Goal: Find specific page/section: Find specific page/section

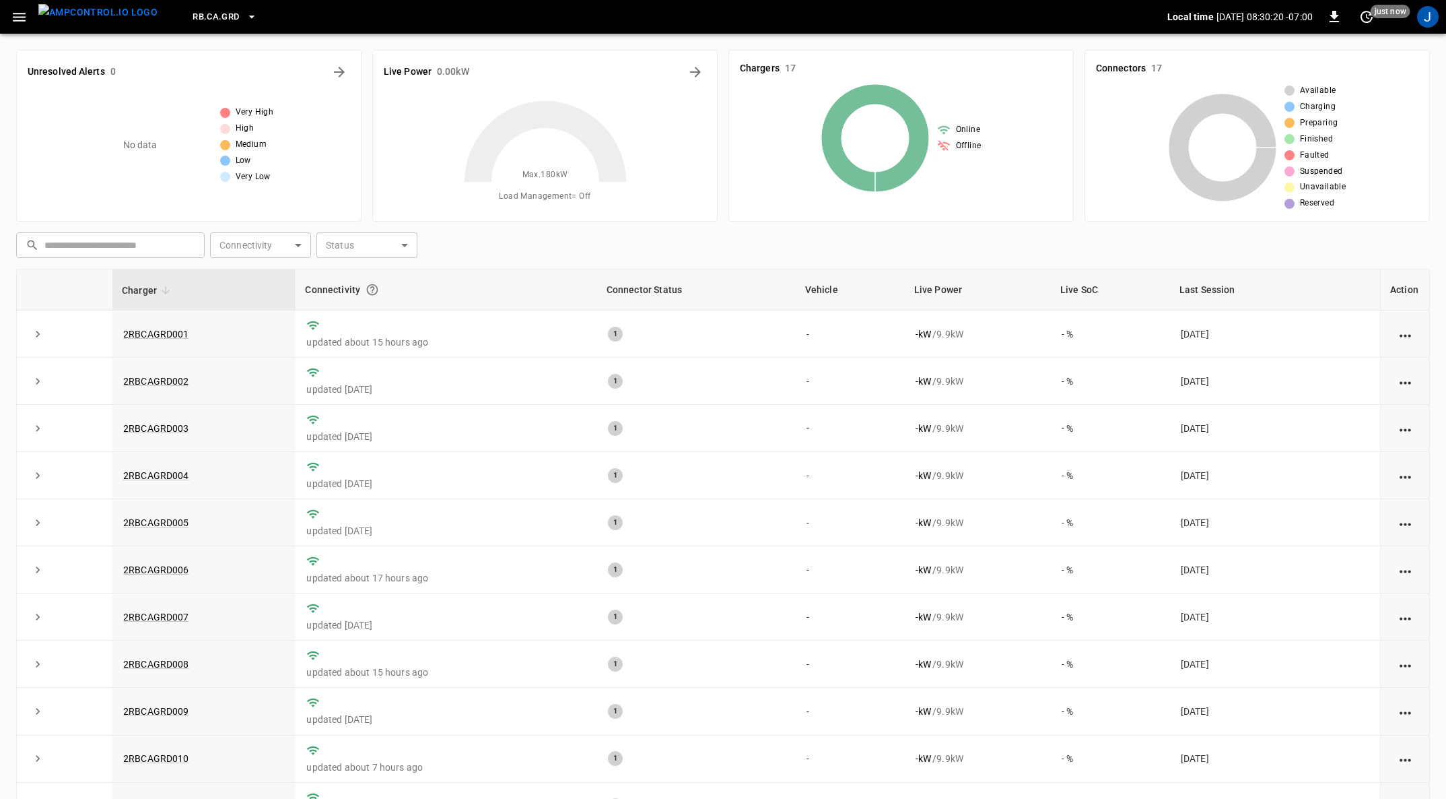
click at [28, 13] on button "button" at bounding box center [19, 17] width 28 height 25
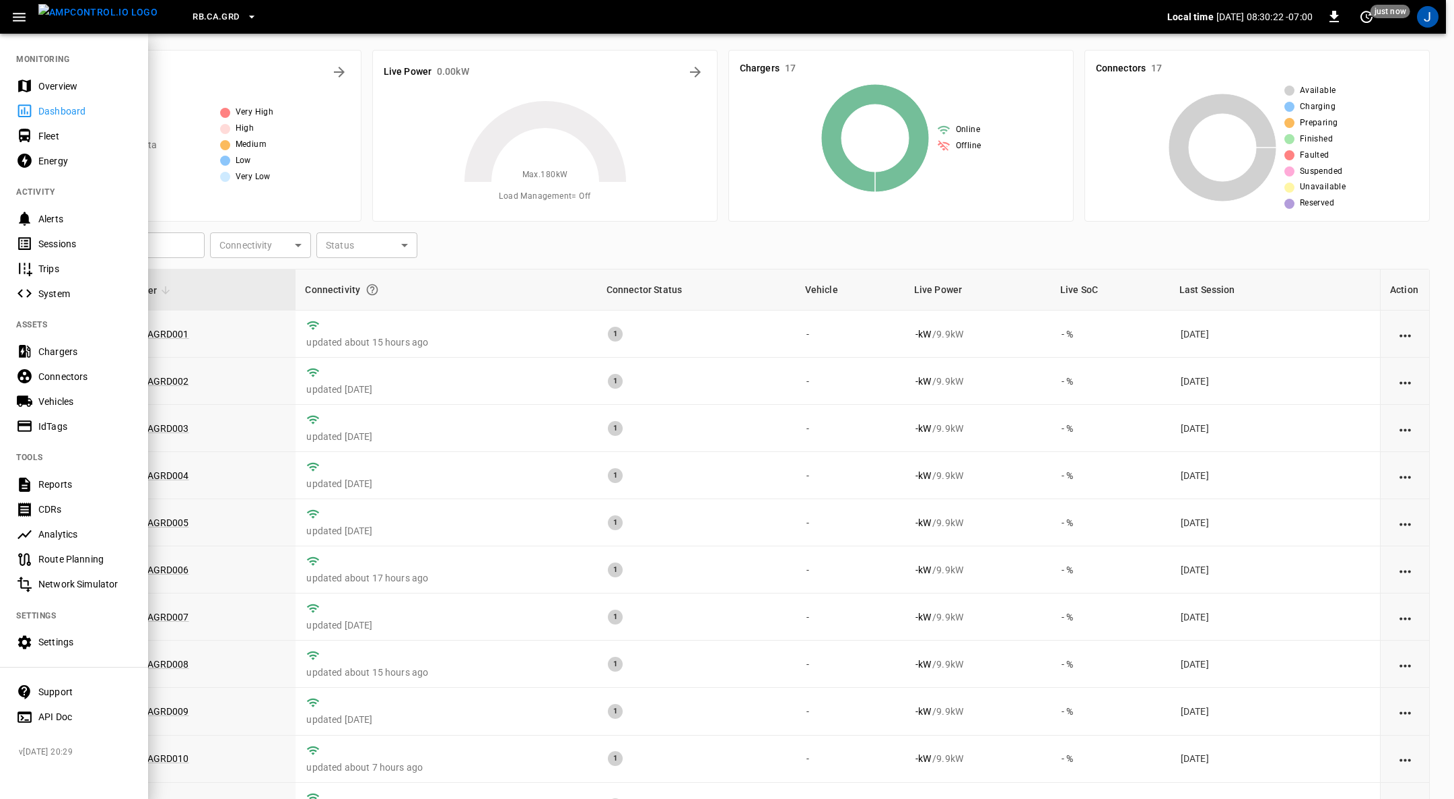
click at [55, 139] on div "Fleet" at bounding box center [85, 135] width 94 height 13
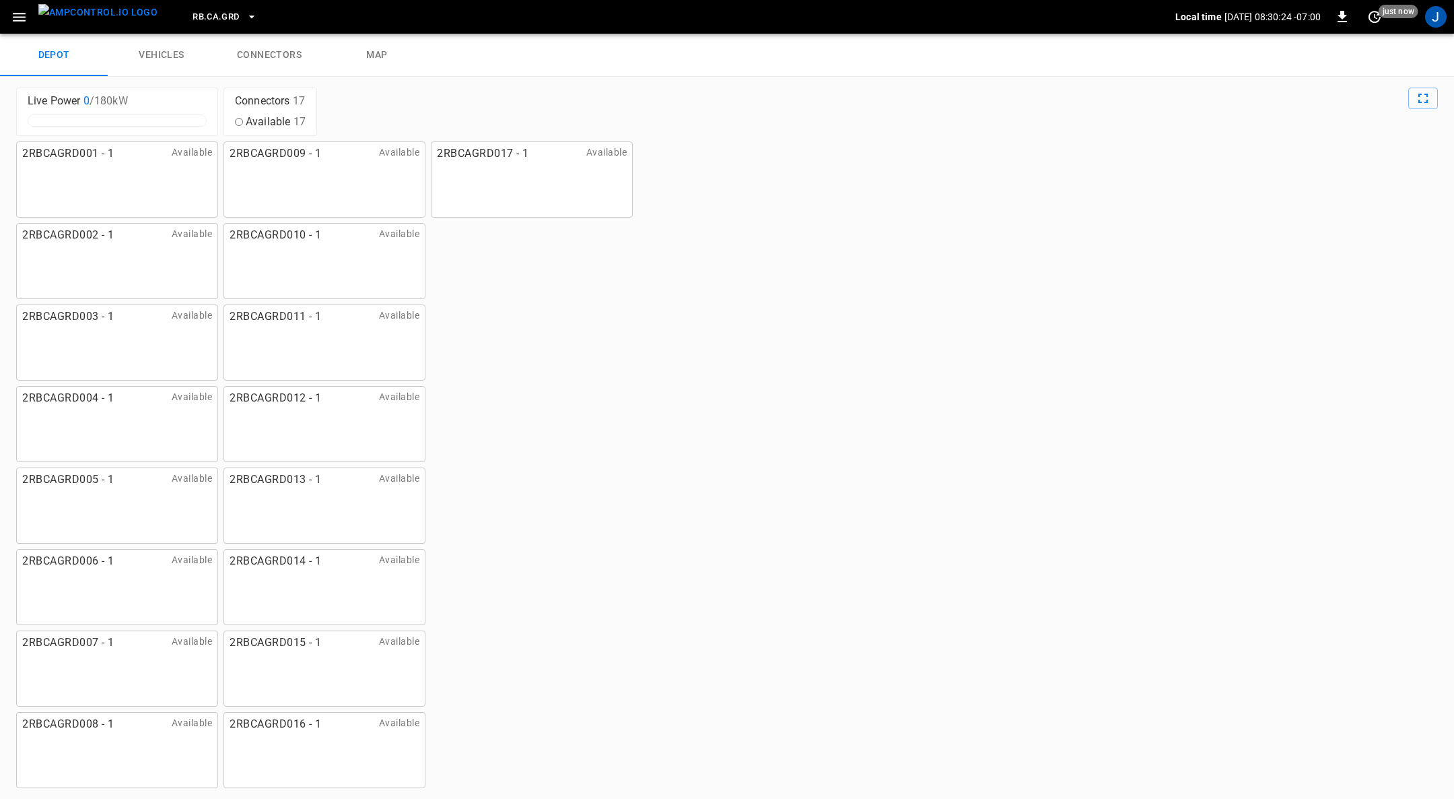
click at [291, 59] on link "connectors" at bounding box center [269, 55] width 108 height 43
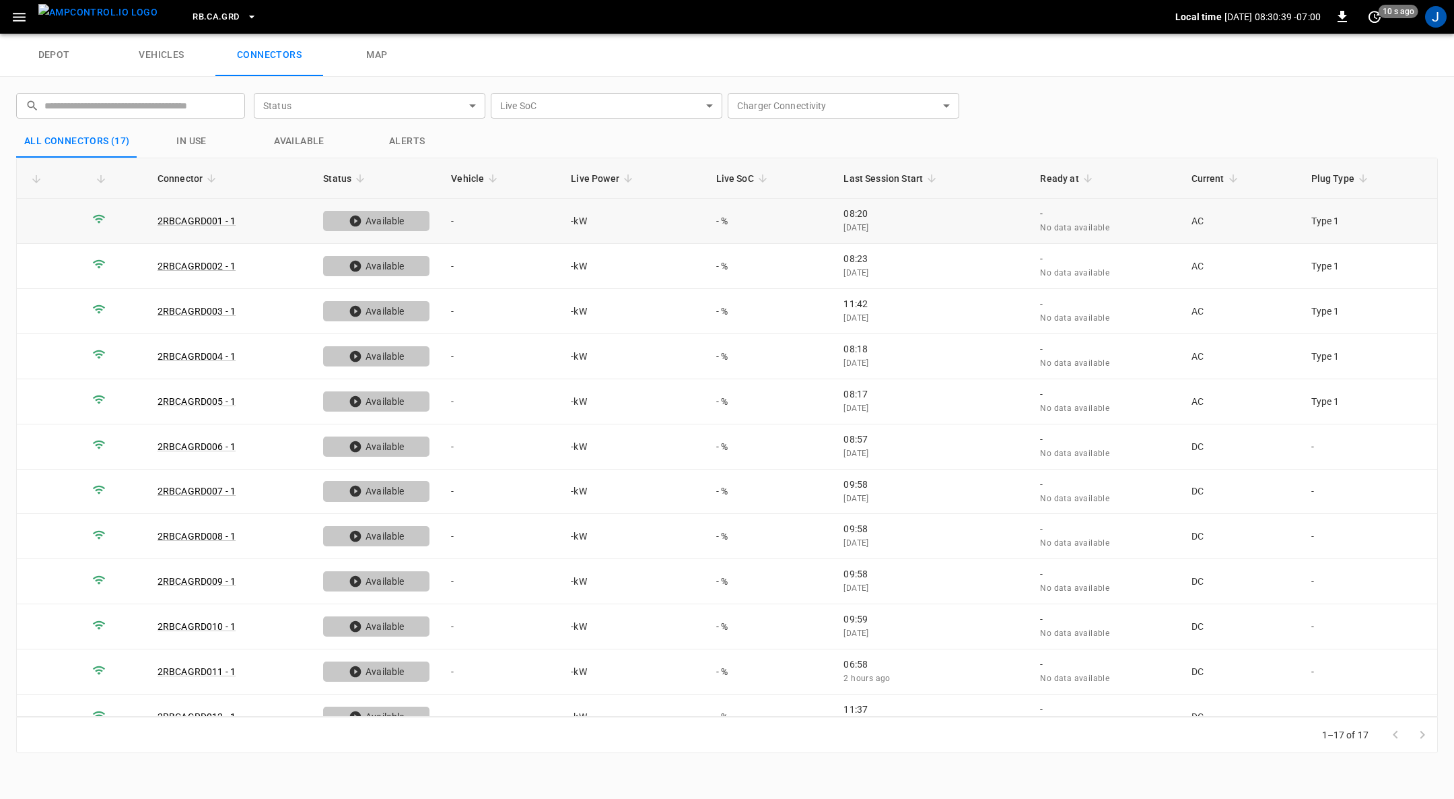
click at [481, 220] on td "-" at bounding box center [500, 221] width 120 height 45
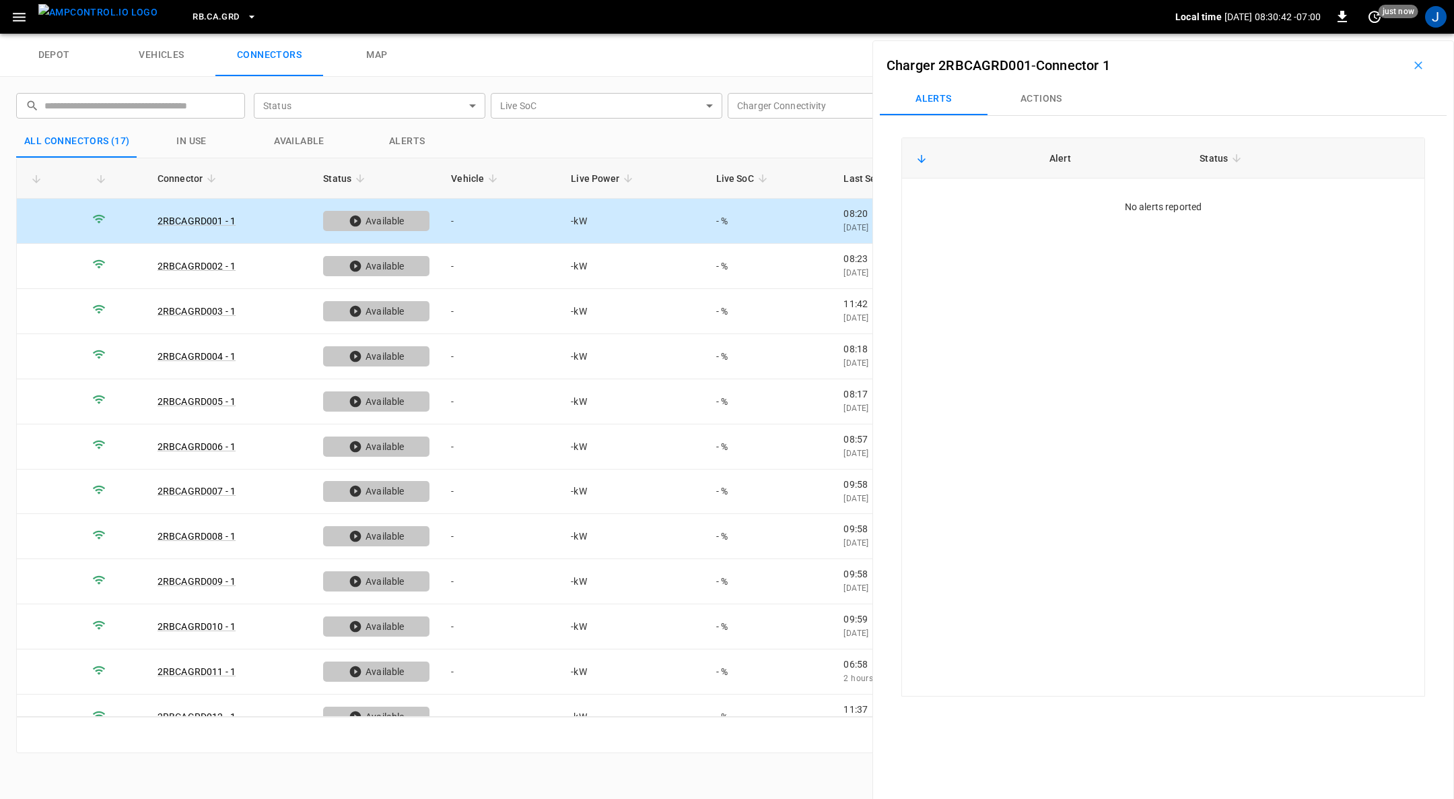
click at [1053, 103] on button "Actions" at bounding box center [1042, 99] width 108 height 32
drag, startPoint x: 1413, startPoint y: 59, endPoint x: 1335, endPoint y: 103, distance: 89.3
click at [1413, 57] on button "button" at bounding box center [1418, 66] width 43 height 22
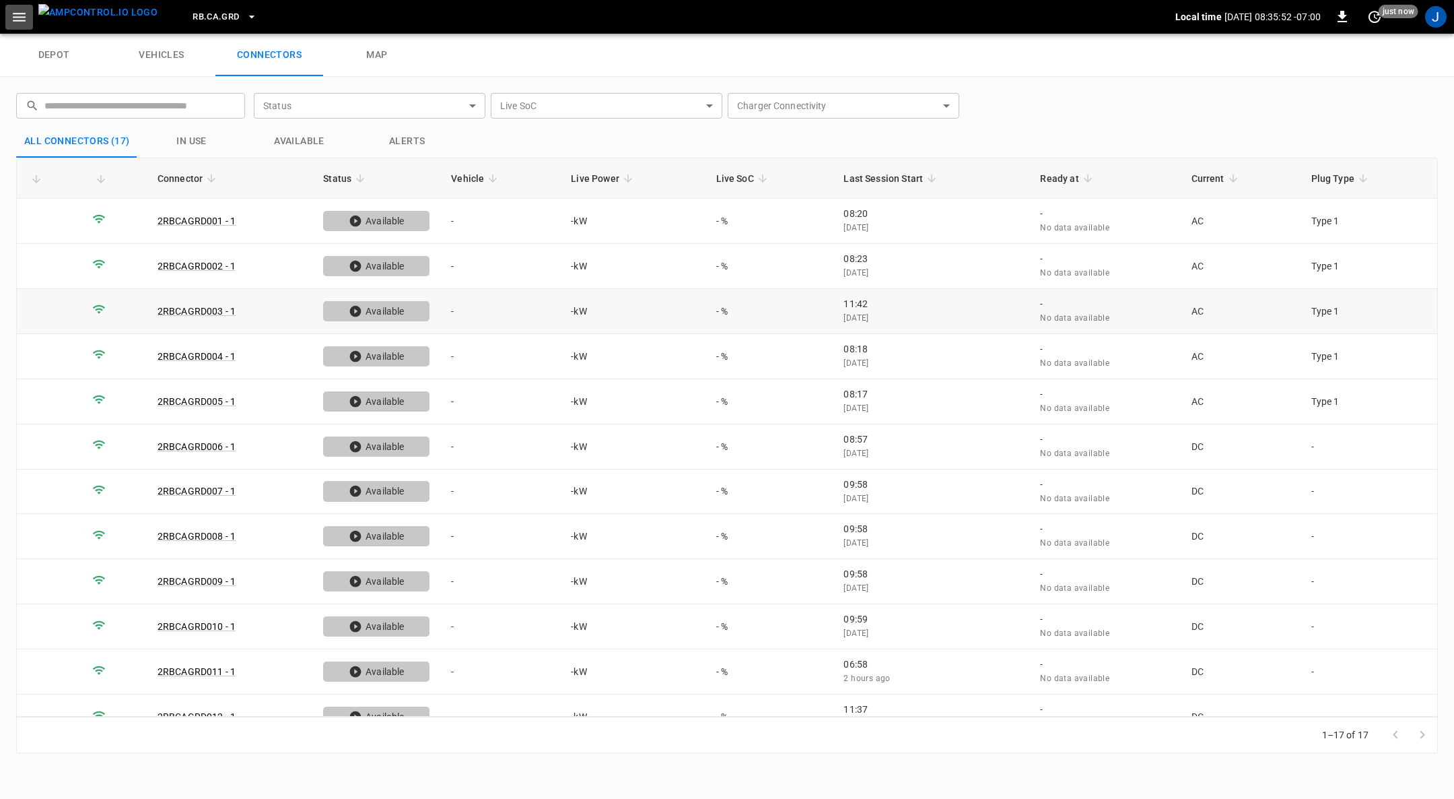
click at [15, 22] on icon "button" at bounding box center [19, 17] width 17 height 17
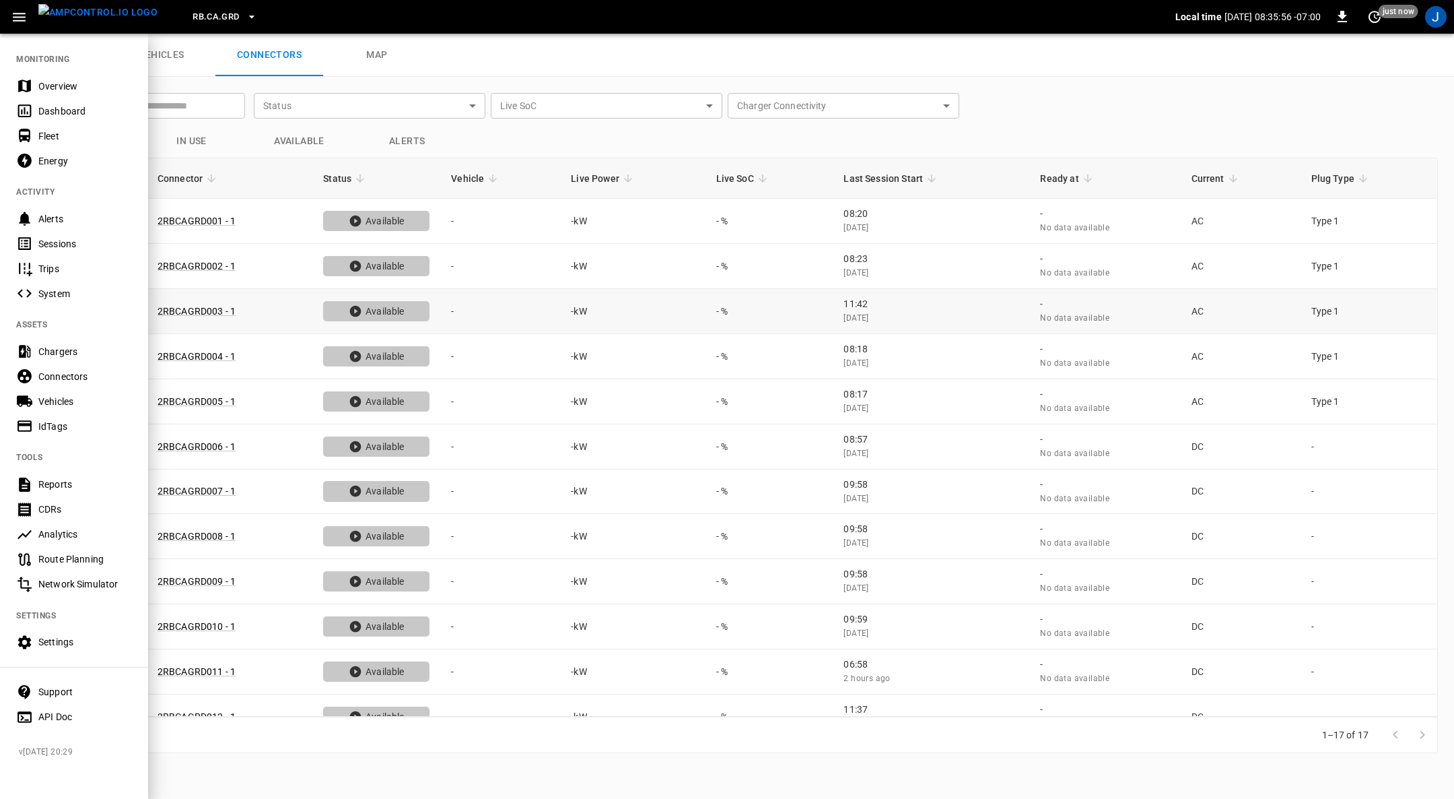
click at [59, 397] on div "Vehicles" at bounding box center [85, 401] width 94 height 13
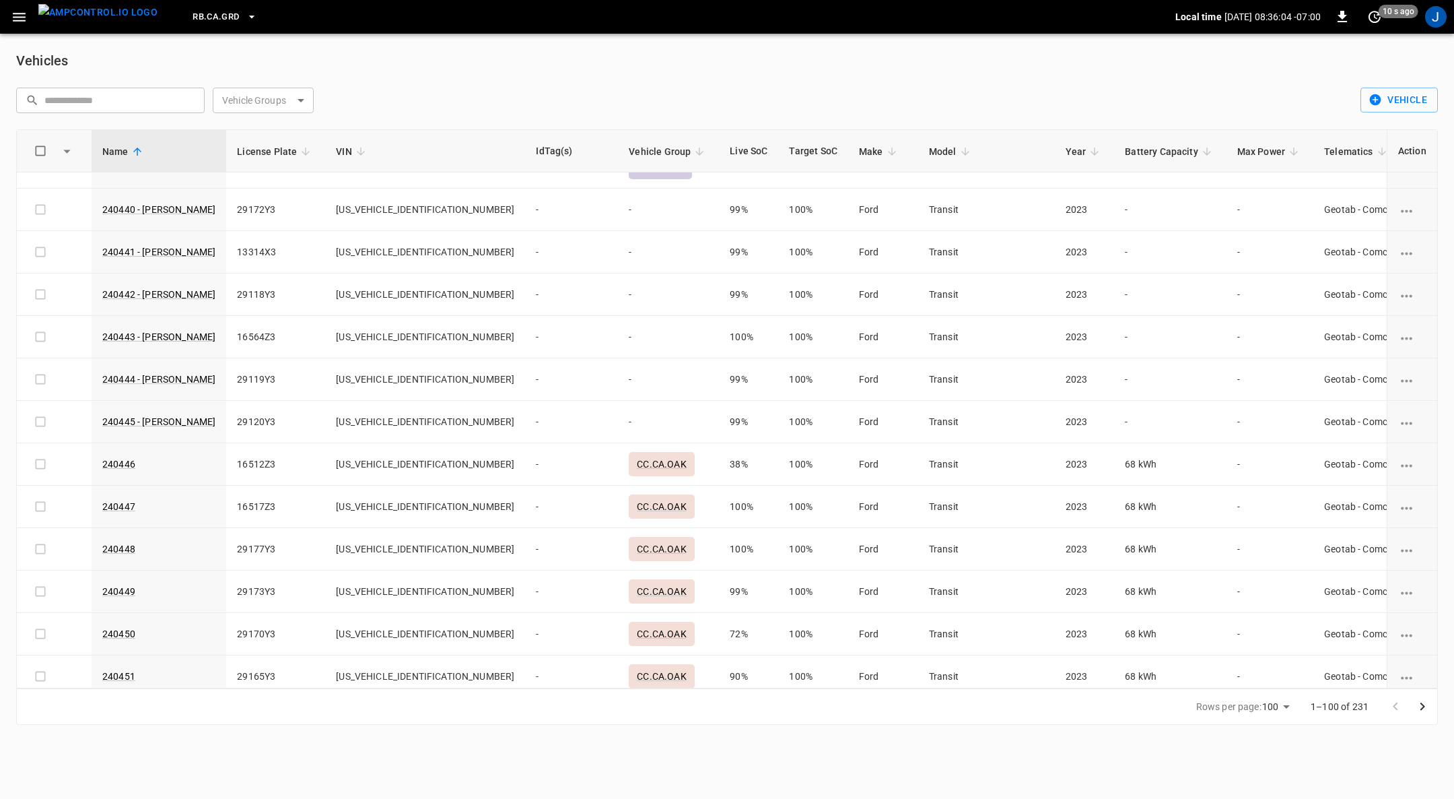
scroll to position [3717, 0]
click at [1421, 706] on icon "Go to next page" at bounding box center [1423, 706] width 16 height 16
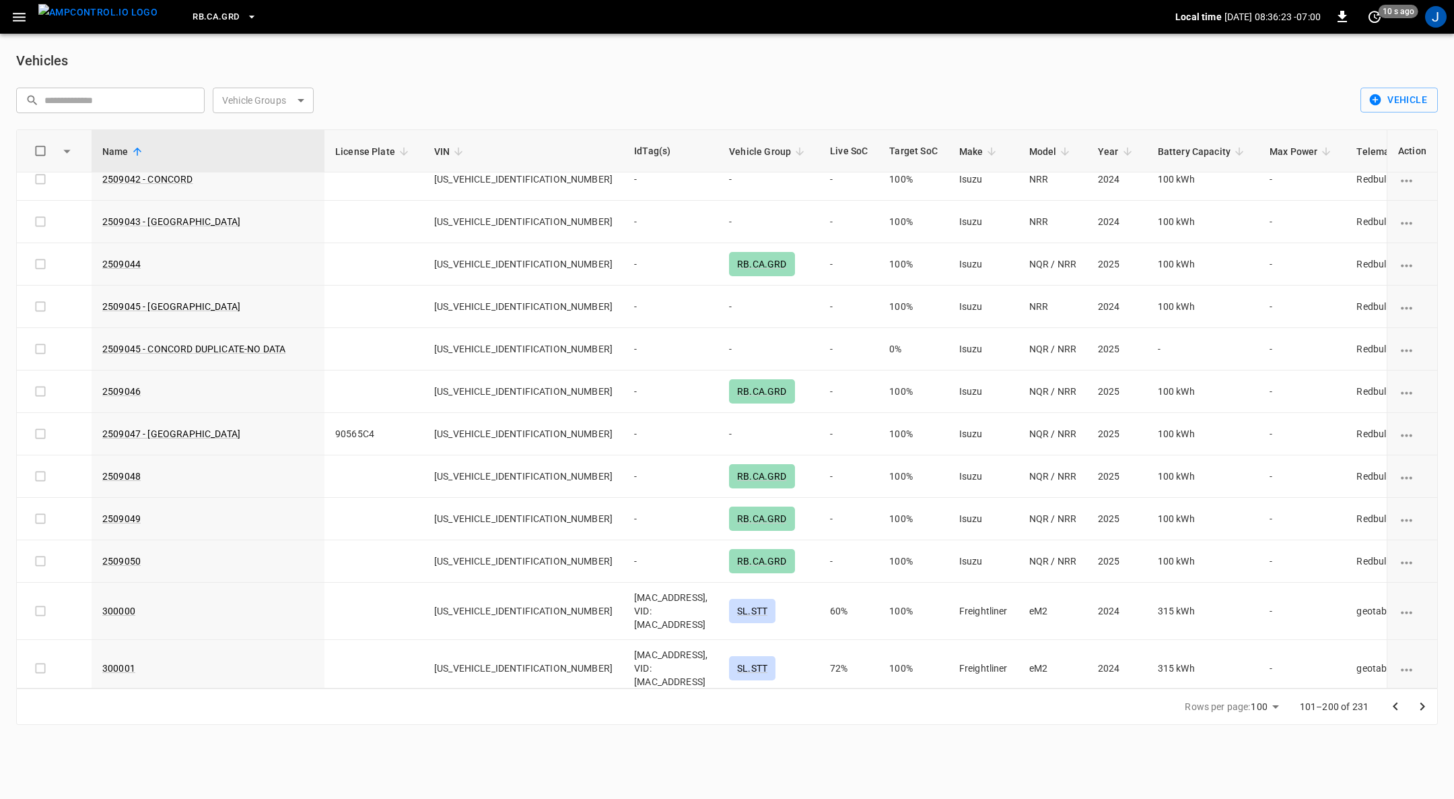
scroll to position [3399, 0]
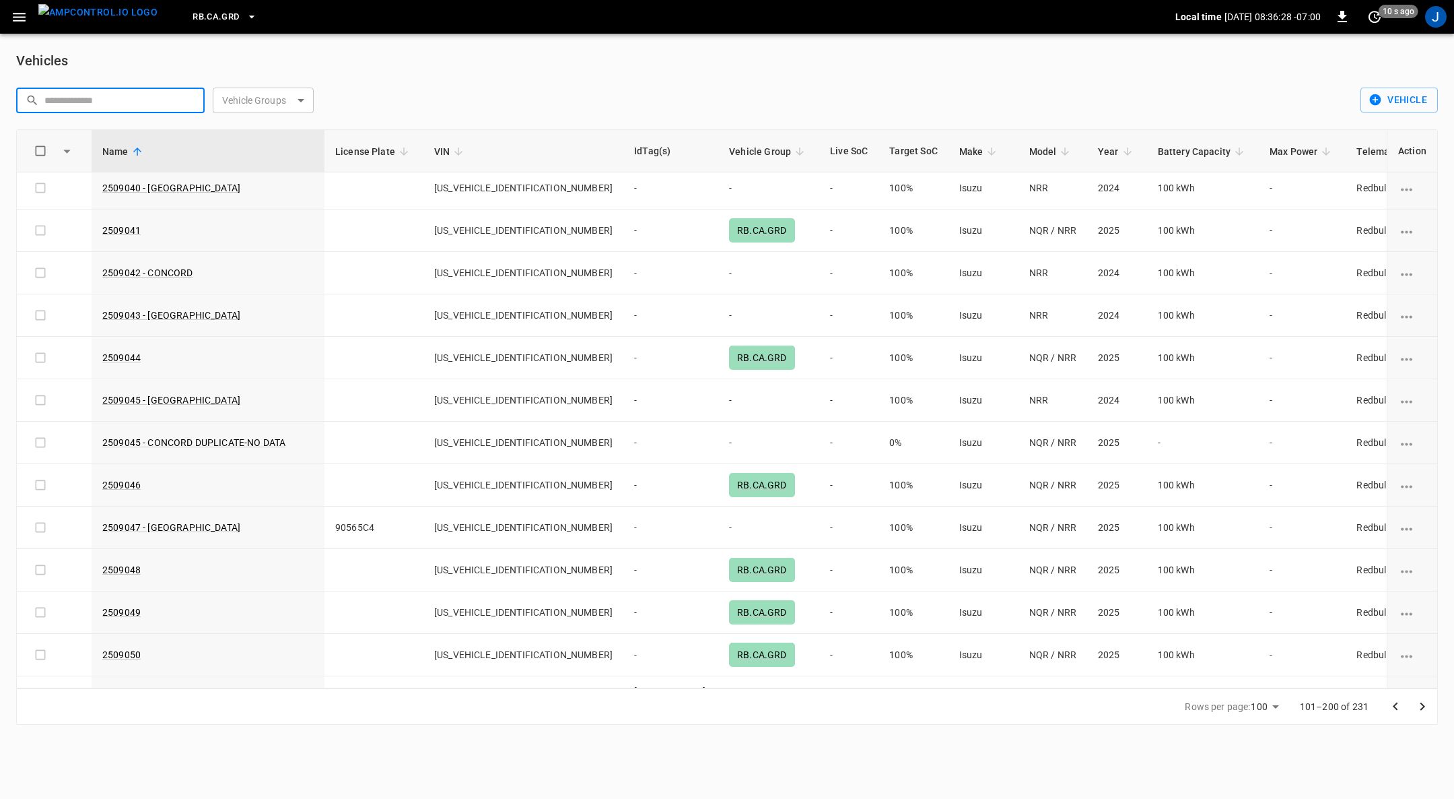
click at [98, 99] on input "text" at bounding box center [119, 100] width 151 height 25
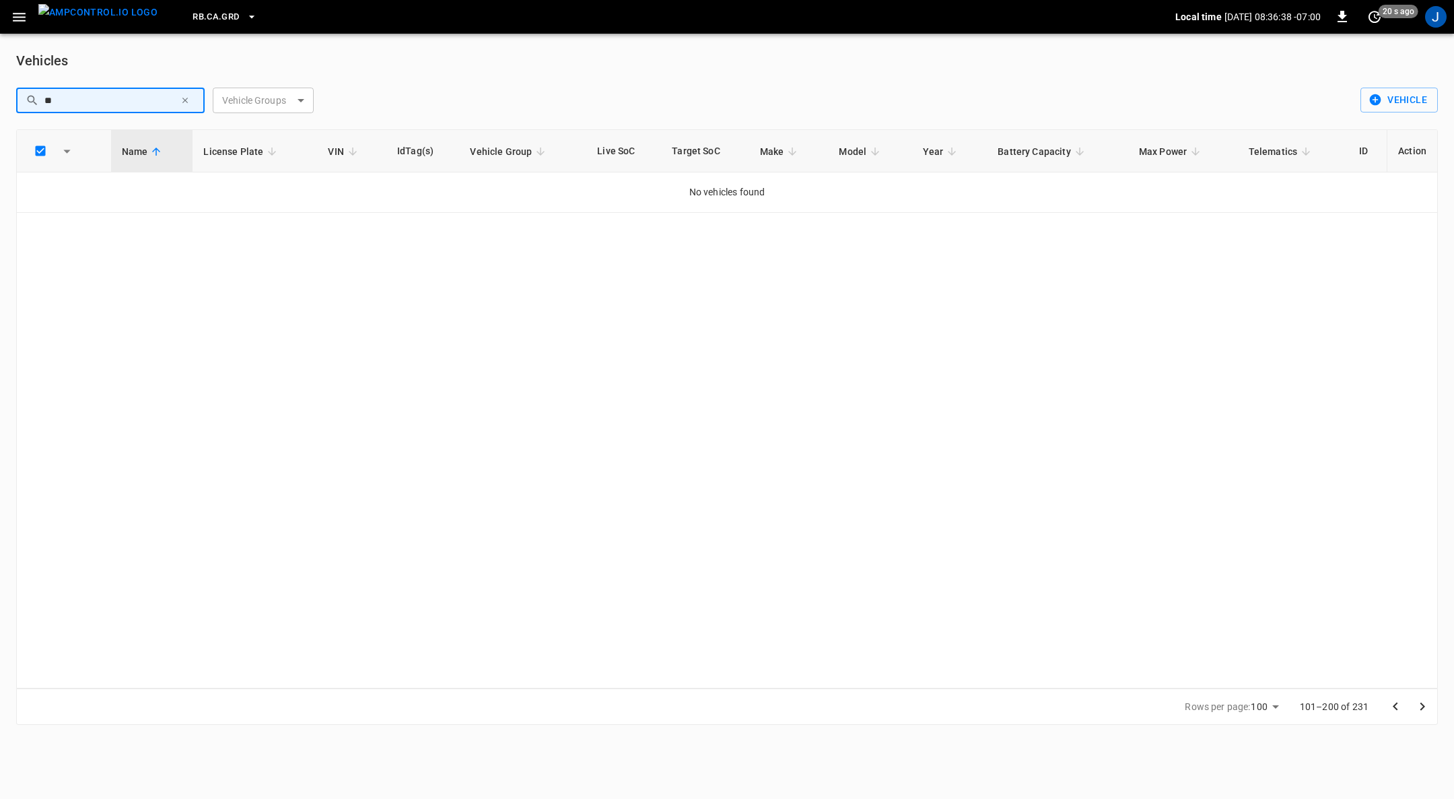
type input "*"
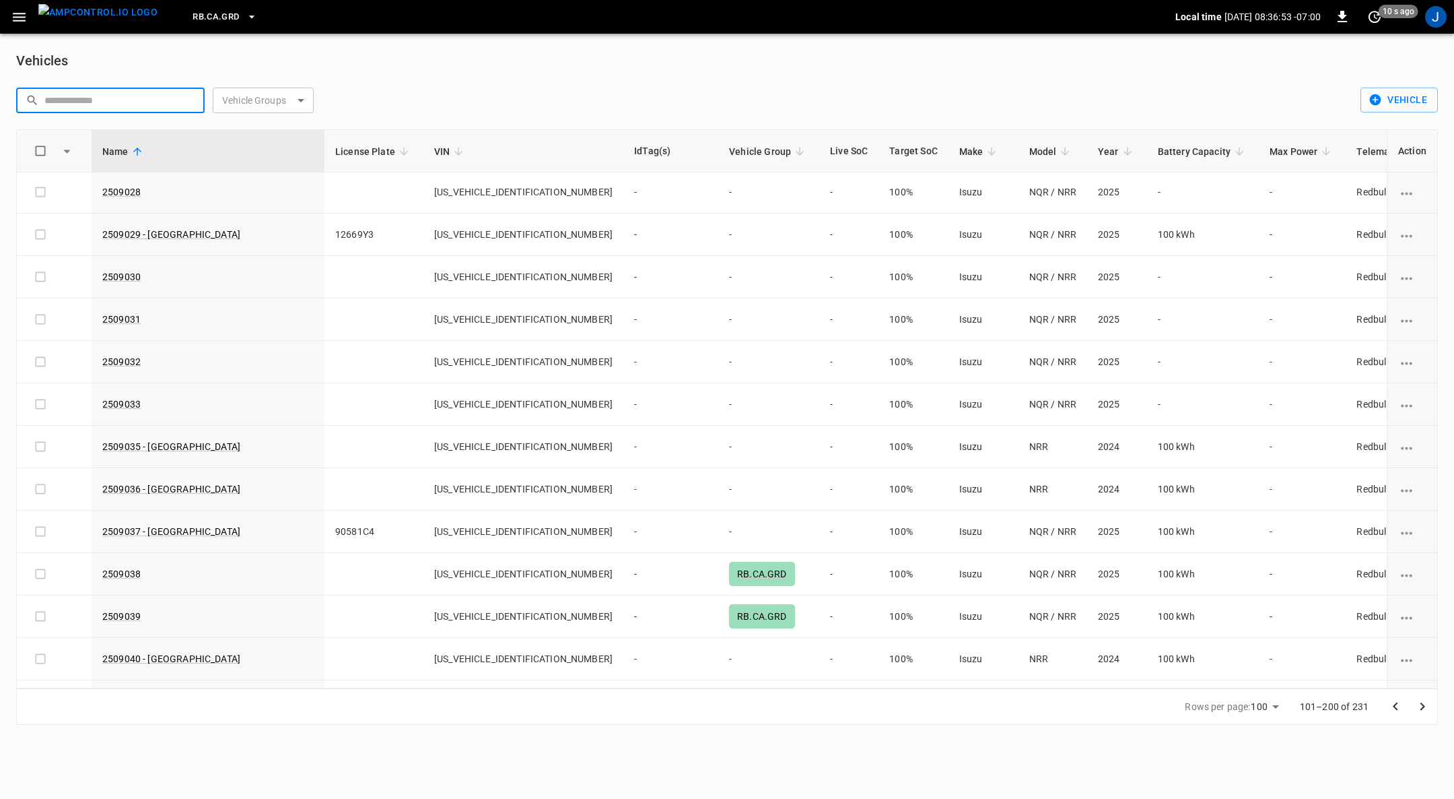
scroll to position [3030, 0]
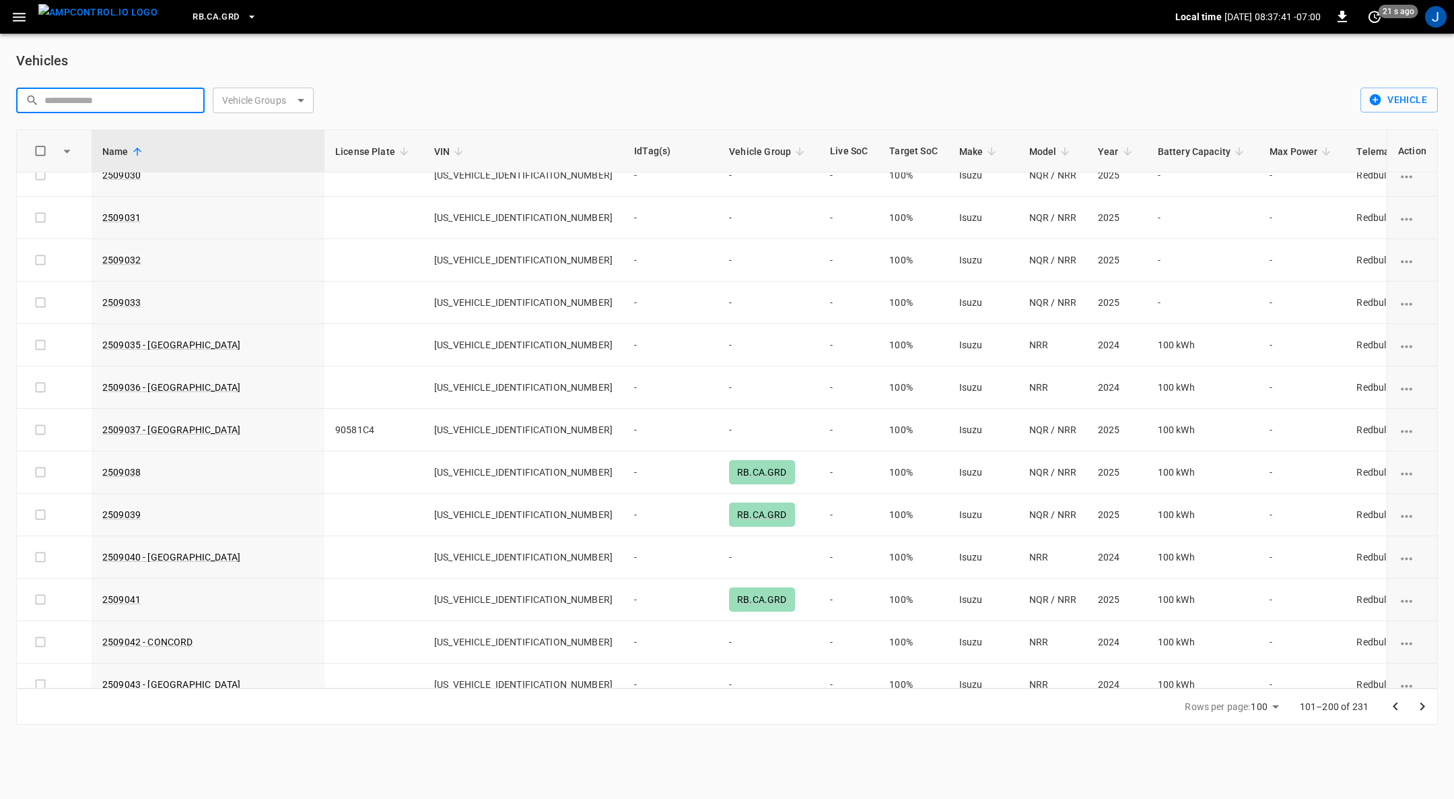
click at [104, 96] on input "text" at bounding box center [119, 100] width 151 height 25
paste input "*******"
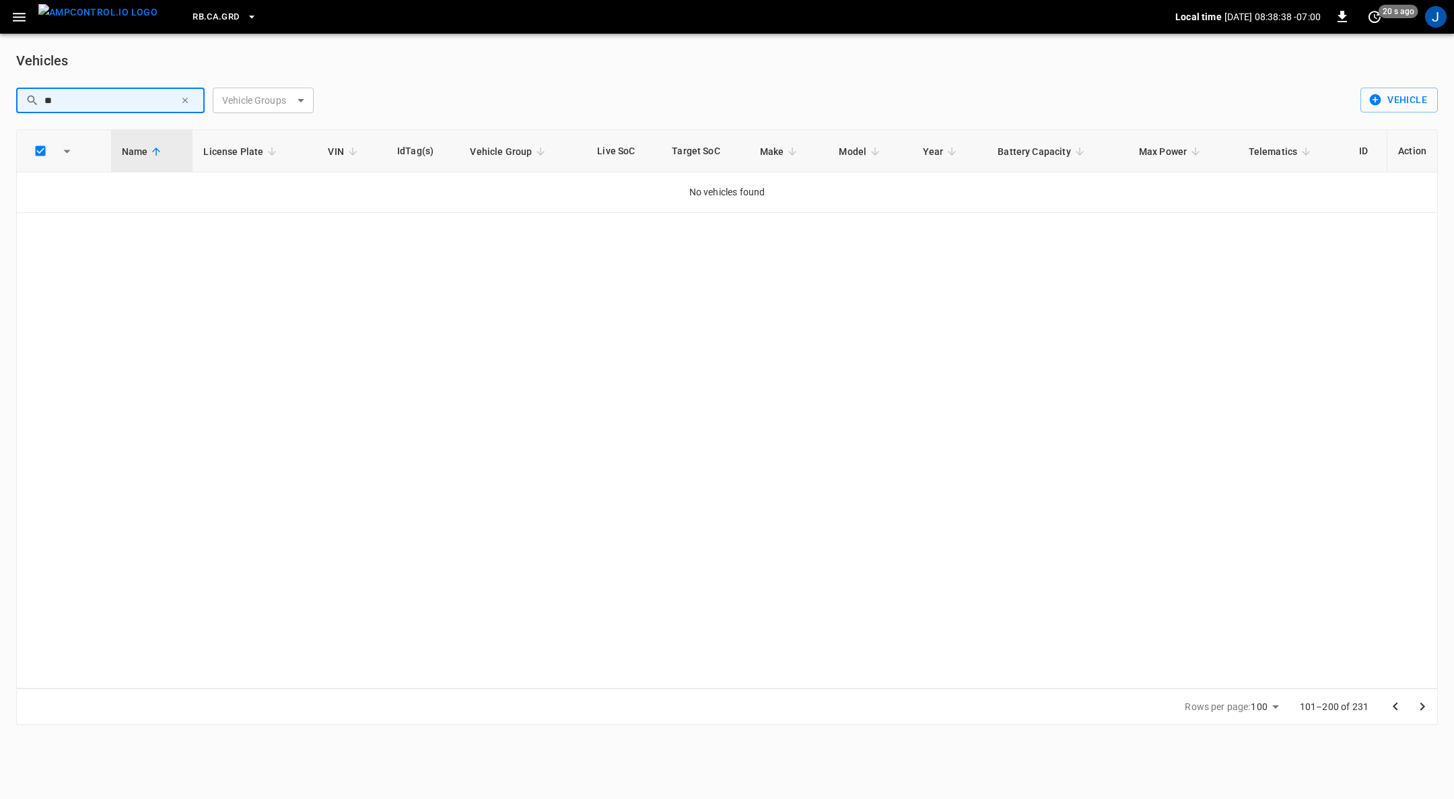
type input "*"
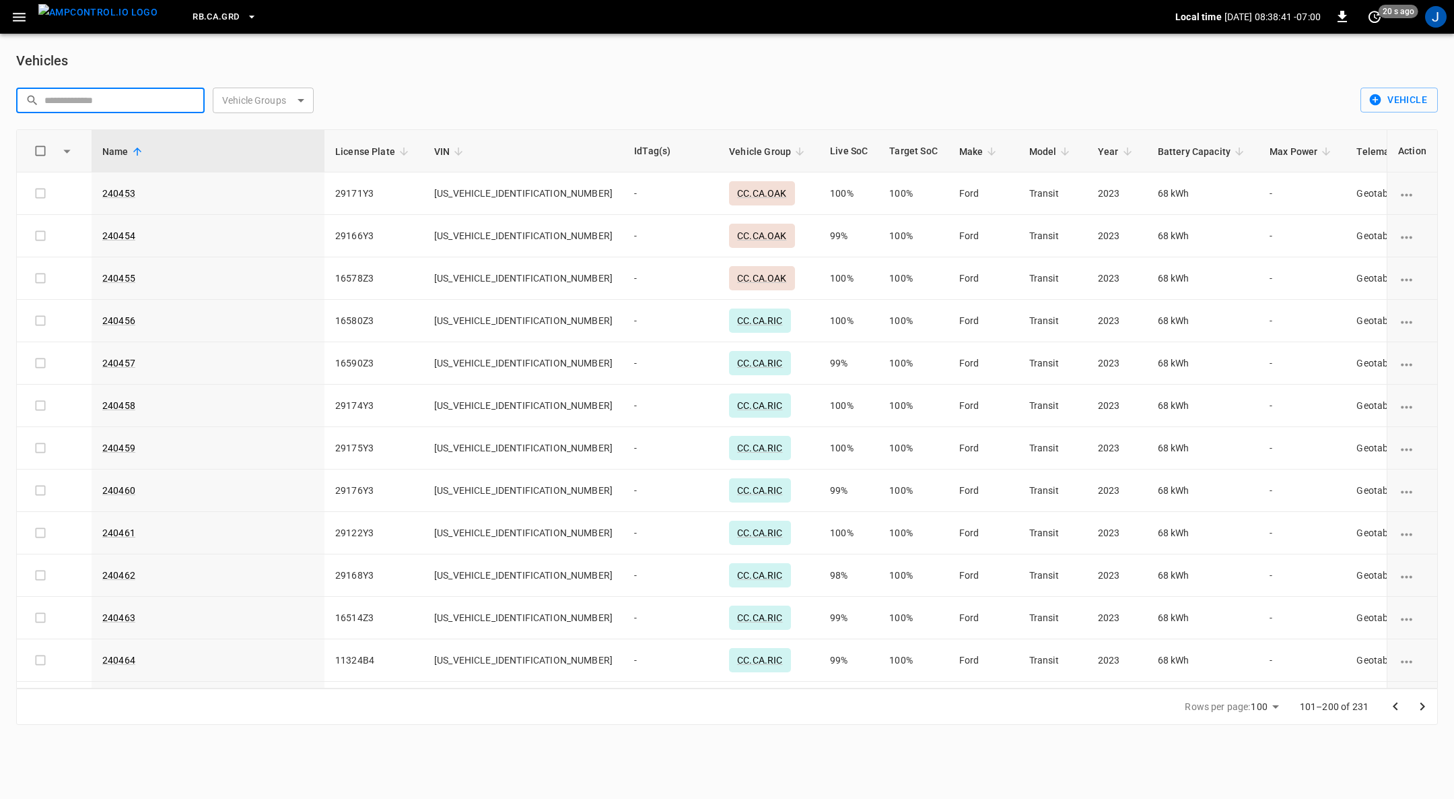
click at [714, 79] on div "​ ​ Vehicle Groups ​ Vehicle Groups" at bounding box center [680, 95] width 1350 height 36
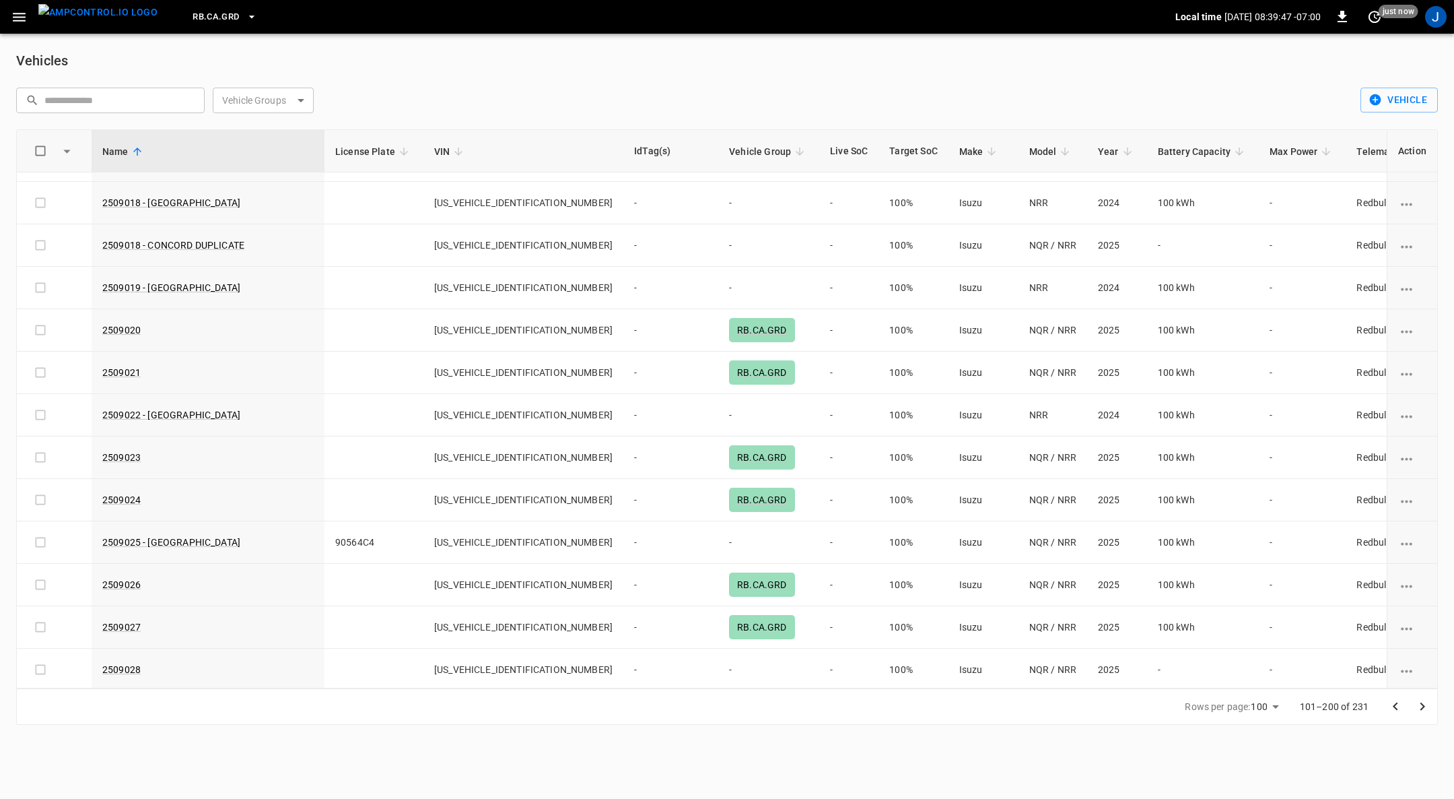
scroll to position [2323, 0]
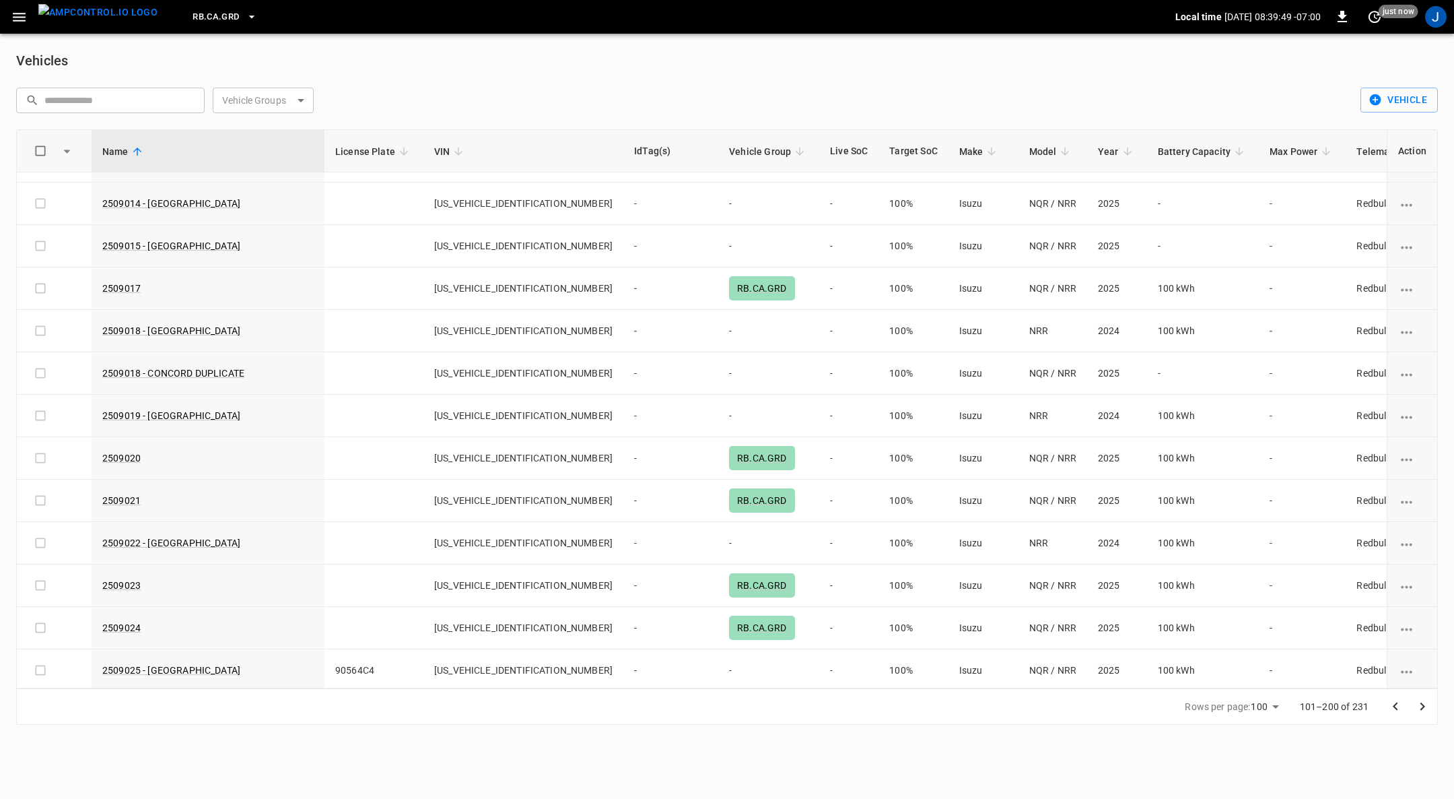
click at [123, 283] on link "2509017" at bounding box center [121, 288] width 38 height 11
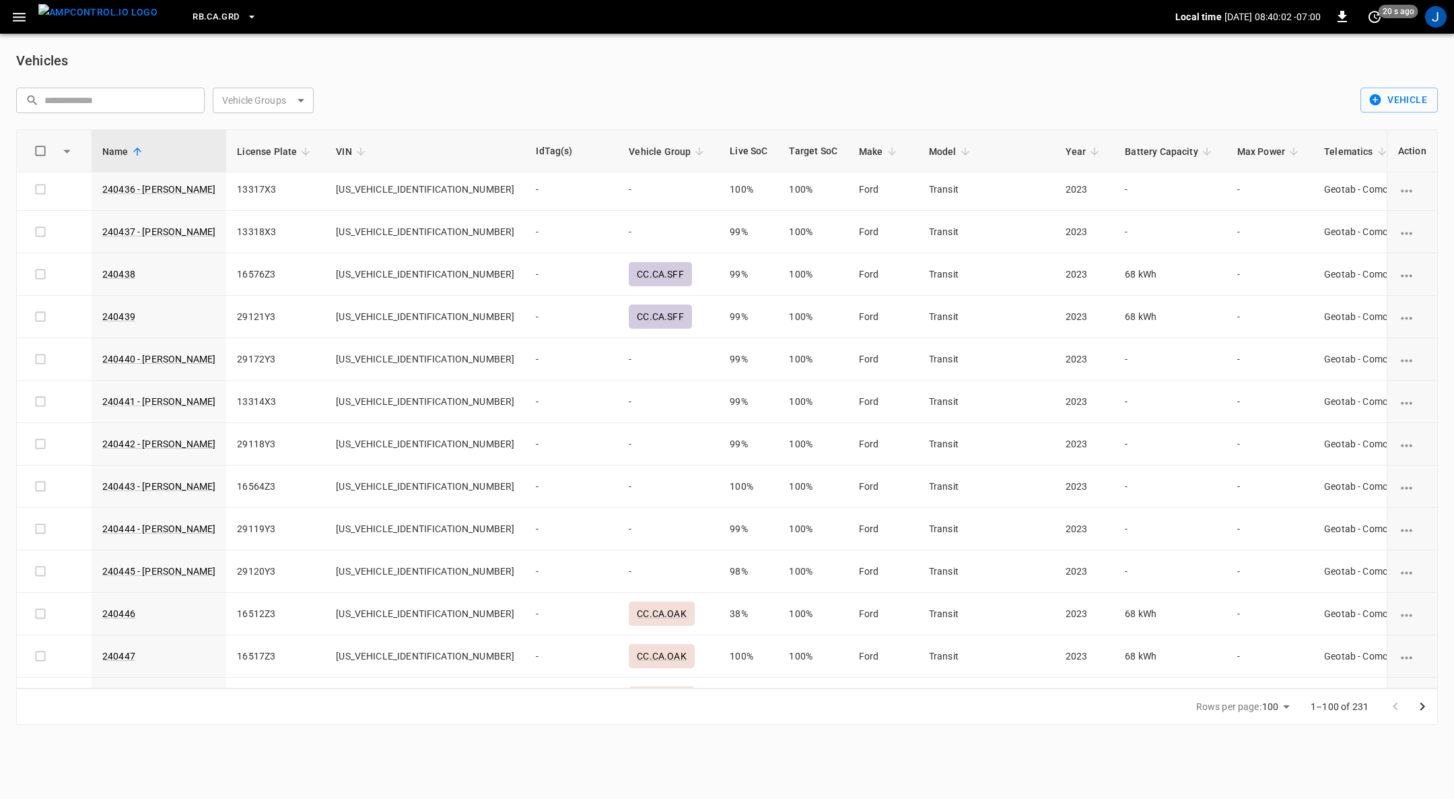
scroll to position [3414, 0]
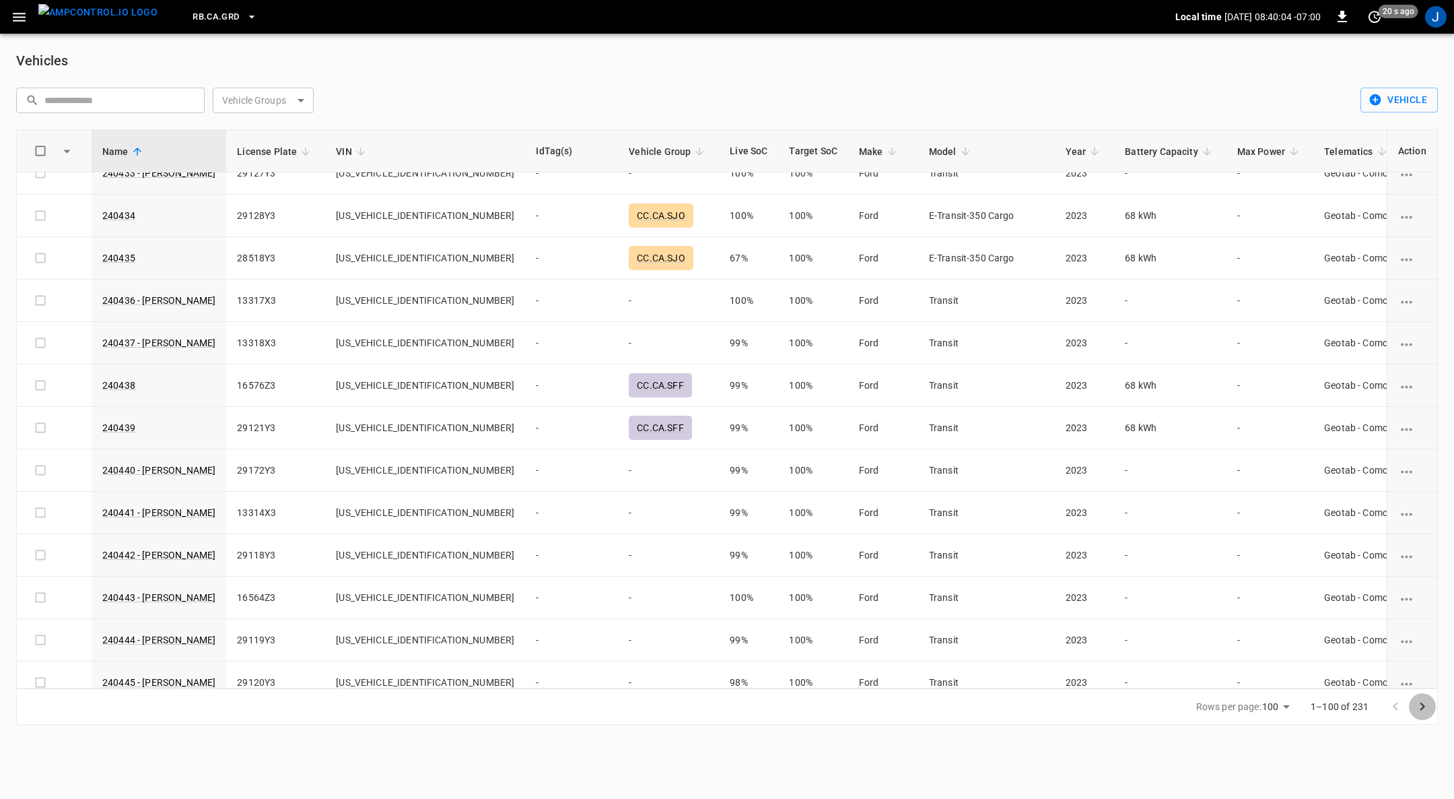
click at [1424, 706] on icon "Go to next page" at bounding box center [1423, 706] width 5 height 8
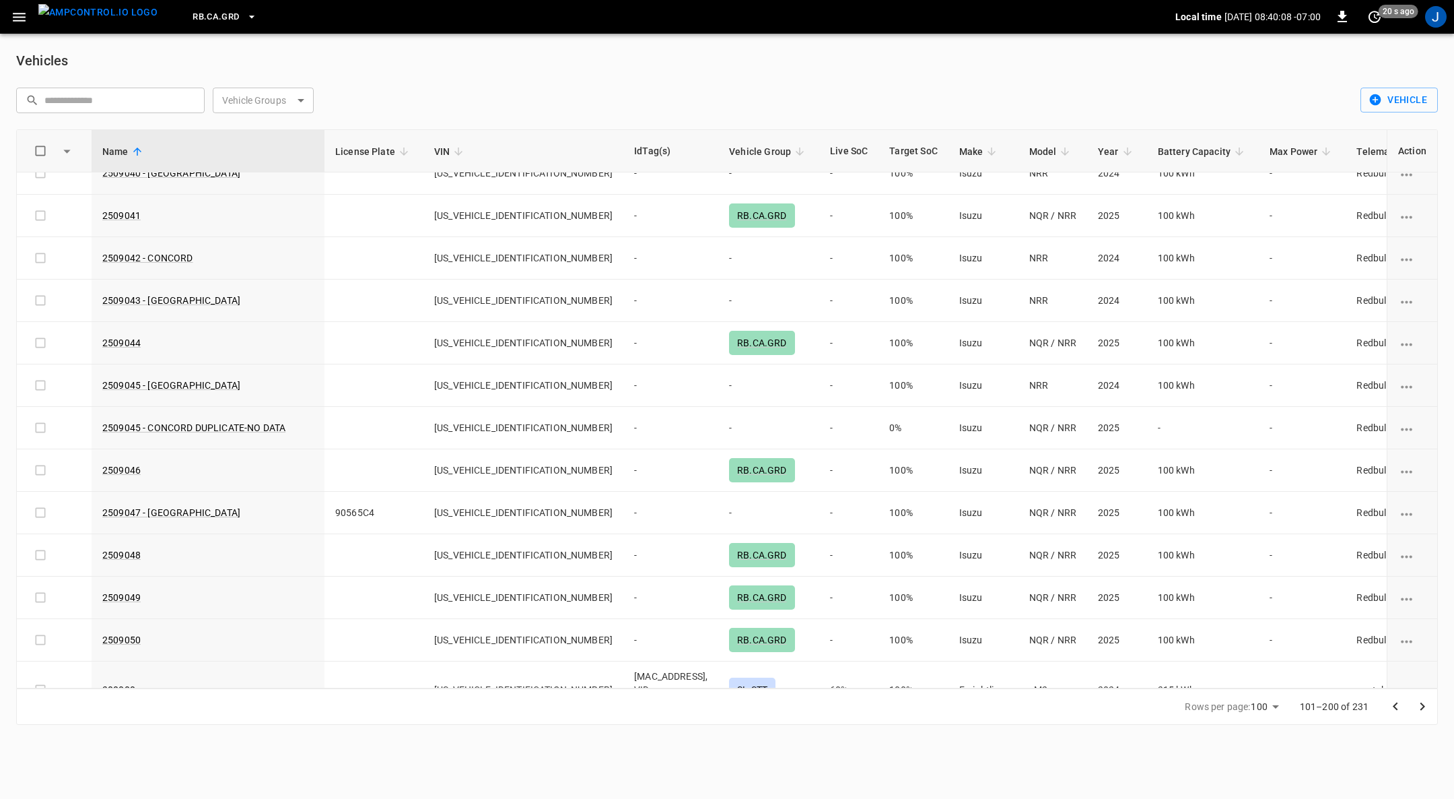
click at [119, 465] on link "2509046" at bounding box center [121, 470] width 38 height 11
